Goal: Transaction & Acquisition: Purchase product/service

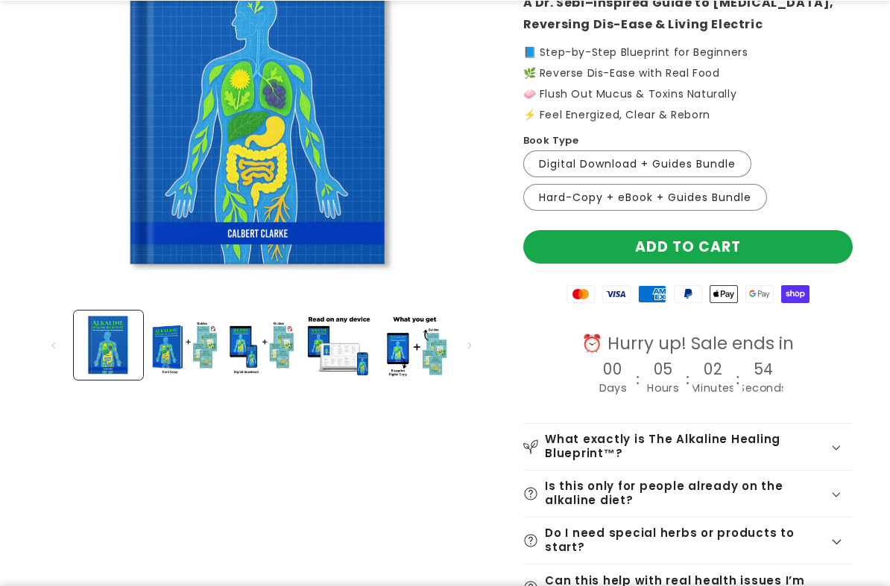
scroll to position [278, 0]
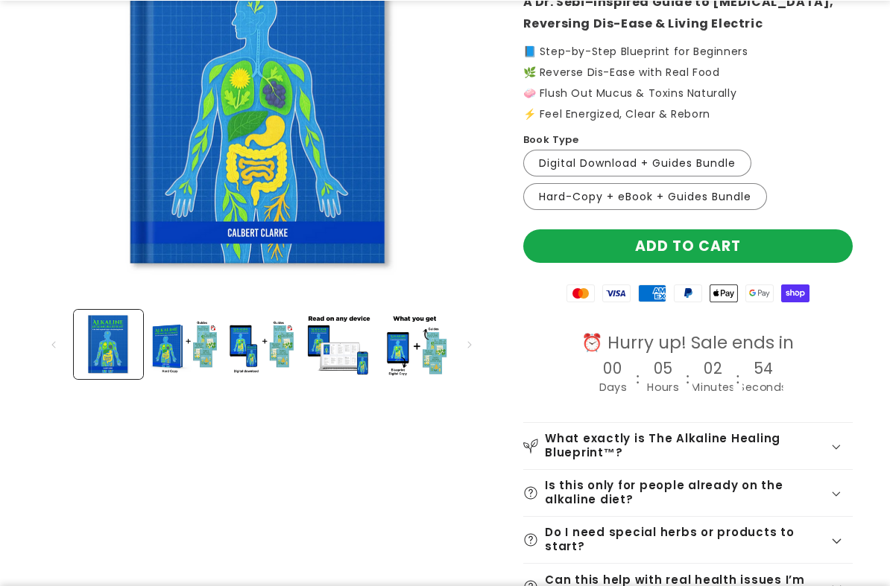
click at [685, 154] on label "Digital Download + Guides Bundle Variant sold out or unavailable" at bounding box center [637, 163] width 228 height 27
click at [671, 156] on label "Digital Download + Guides Bundle Variant sold out or unavailable" at bounding box center [637, 163] width 228 height 27
click at [723, 155] on label "Digital Download + Guides Bundle Variant sold out or unavailable" at bounding box center [637, 163] width 228 height 27
click at [636, 197] on label "Hard-Copy + eBook + Guides Bundle Variant sold out or unavailable" at bounding box center [645, 196] width 244 height 27
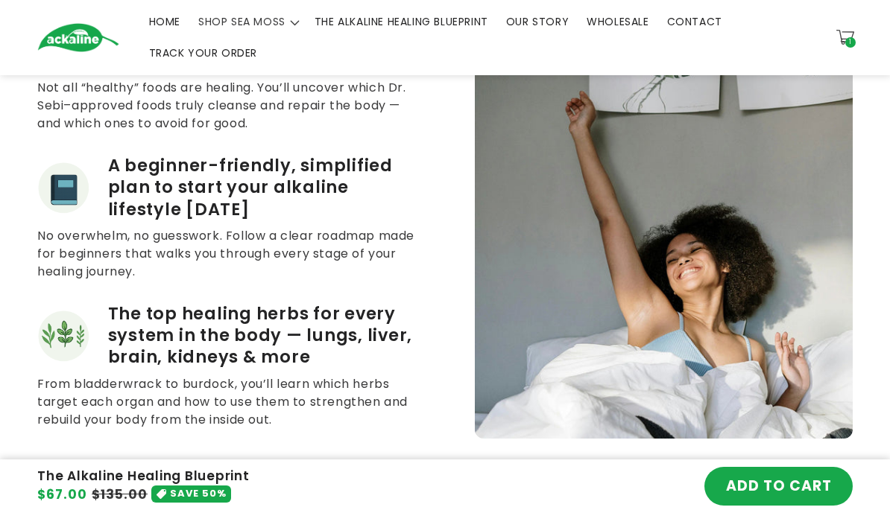
scroll to position [1182, 0]
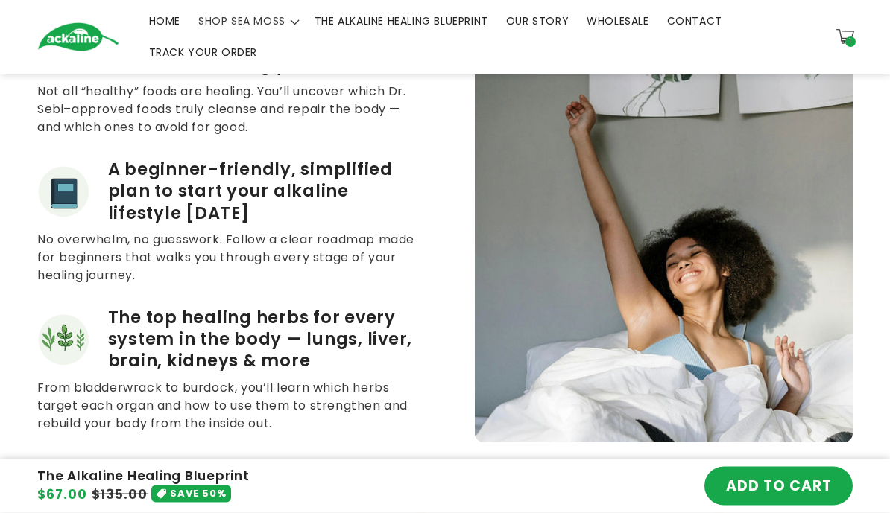
click at [247, 339] on span "The top healing herbs for every system in the body — lungs, liver, brain, kidne…" at bounding box center [262, 341] width 308 height 66
click at [227, 314] on span "The top healing herbs for every system in the body — lungs, liver, brain, kidne…" at bounding box center [262, 340] width 308 height 66
click at [270, 307] on span "The top healing herbs for every system in the body — lungs, liver, brain, kidne…" at bounding box center [262, 340] width 308 height 66
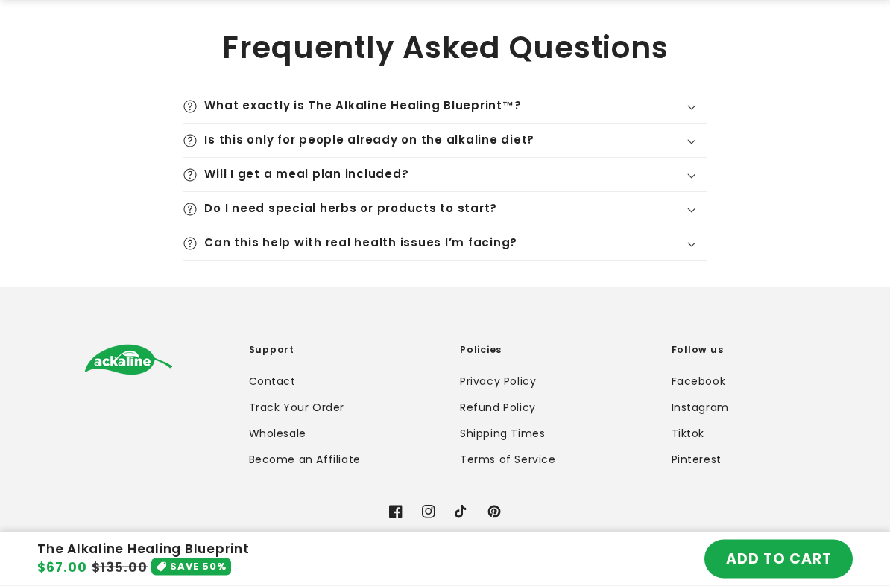
scroll to position [4124, 0]
click at [691, 192] on summary "Do I need special herbs or products to start?" at bounding box center [445, 209] width 525 height 34
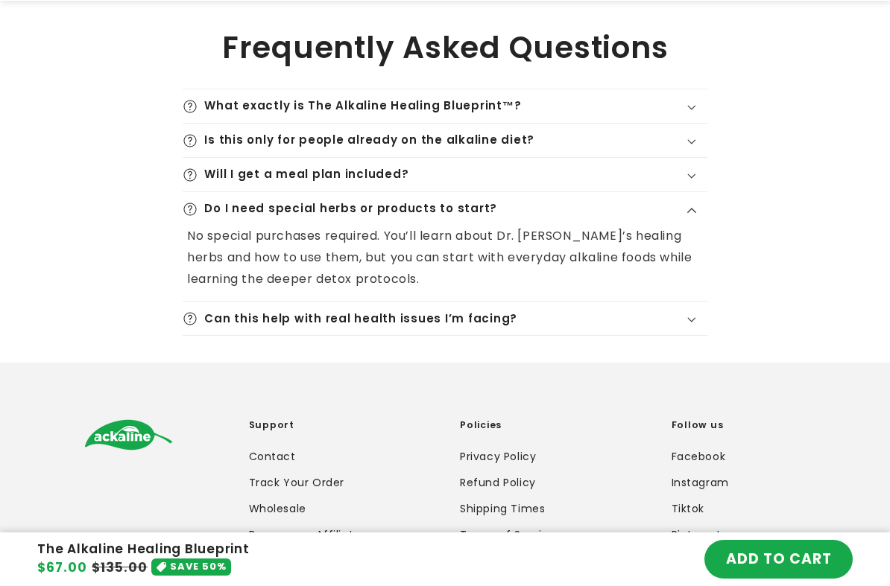
click at [691, 317] on icon at bounding box center [692, 320] width 10 height 6
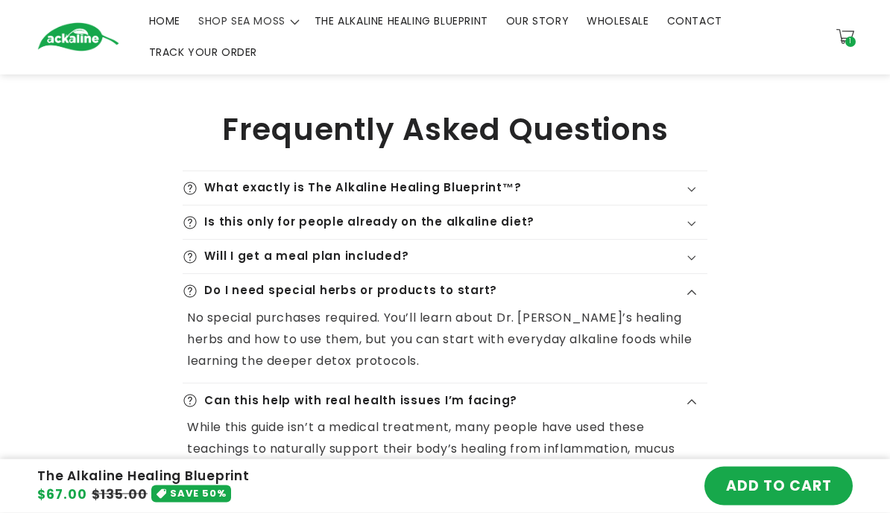
scroll to position [4033, 0]
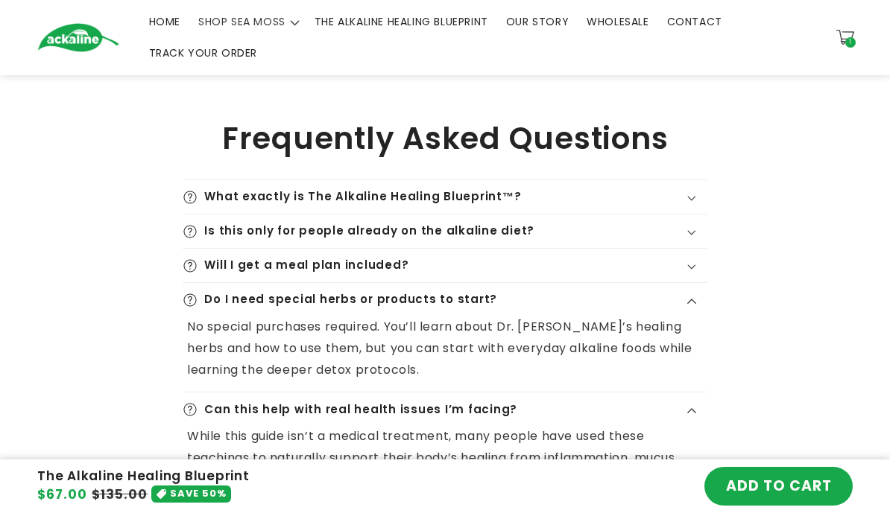
click at [696, 249] on summary "Will I get a meal plan included?" at bounding box center [445, 266] width 525 height 34
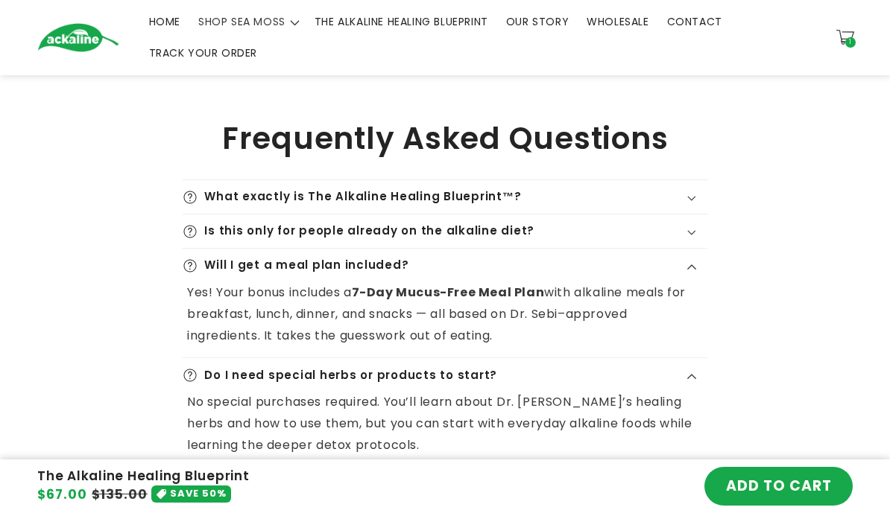
click at [488, 284] on strong "7-Day Mucus-Free Meal Plan" at bounding box center [448, 292] width 193 height 17
click at [517, 249] on summary "Will I get a meal plan included?" at bounding box center [445, 266] width 525 height 34
